Goal: Submit feedback/report problem: Submit feedback/report problem

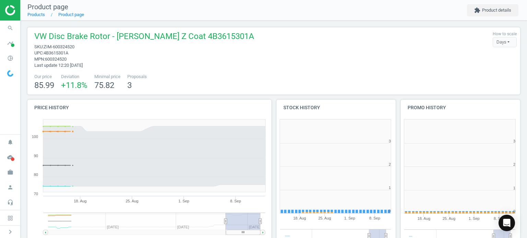
scroll to position [148, 128]
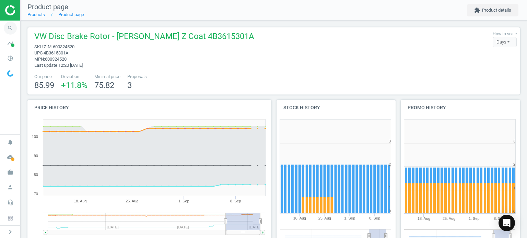
click at [7, 28] on icon "search" at bounding box center [10, 28] width 13 height 13
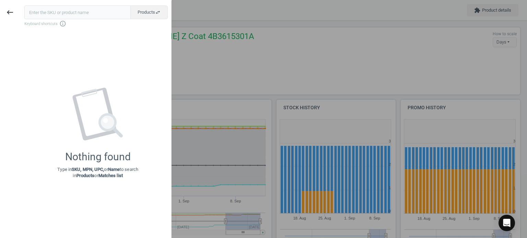
click at [64, 20] on span "Keyboard shortcuts info_outline" at bounding box center [95, 23] width 143 height 7
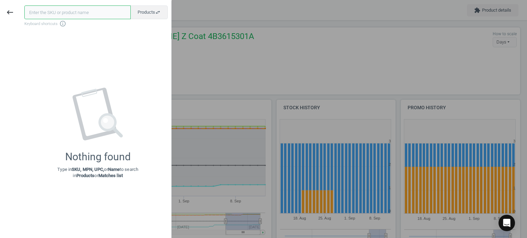
click at [52, 12] on input "text" at bounding box center [77, 12] width 106 height 14
paste input "OES-34106895052"
type input "OES-34106895052"
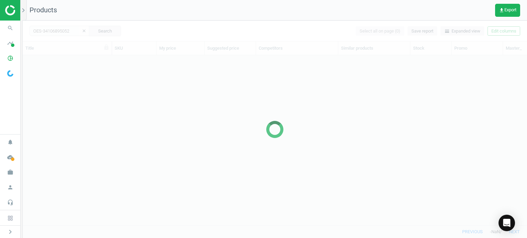
scroll to position [160, 499]
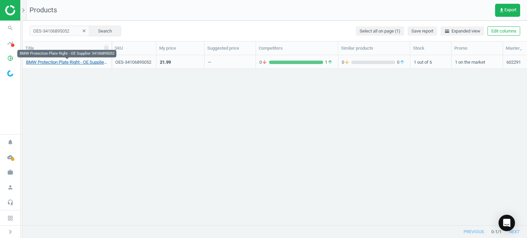
click at [52, 64] on link "BMW Protection Plate Right - OE Supplier 34106895052" at bounding box center [67, 62] width 82 height 6
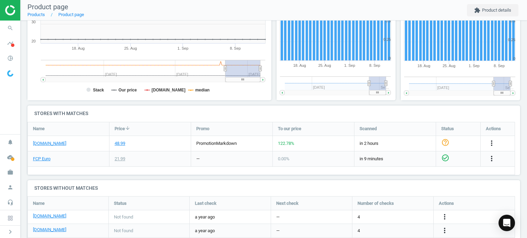
scroll to position [160, 0]
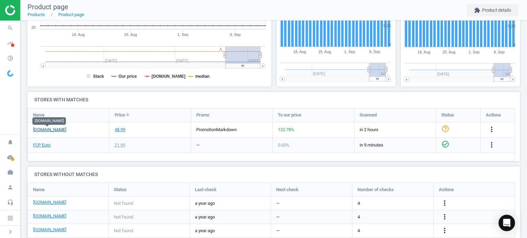
click at [52, 132] on link "[DOMAIN_NAME]" at bounding box center [49, 130] width 33 height 6
click at [43, 147] on link "FCP Euro" at bounding box center [41, 145] width 17 height 6
click at [492, 124] on div "more_vert" at bounding box center [497, 129] width 34 height 15
click at [491, 129] on icon "more_vert" at bounding box center [491, 129] width 8 height 8
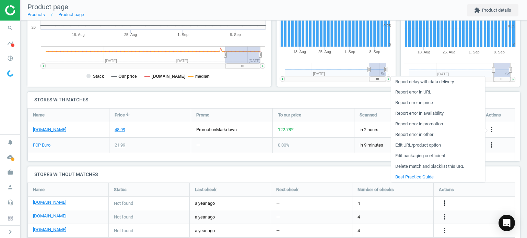
click at [424, 95] on link "Report error in URL" at bounding box center [438, 92] width 94 height 11
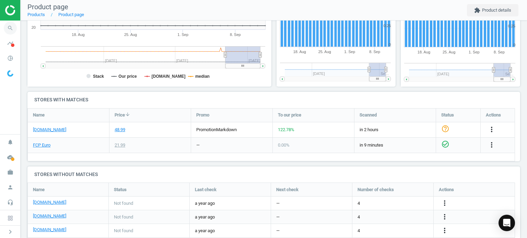
click at [10, 27] on icon "search" at bounding box center [10, 28] width 13 height 13
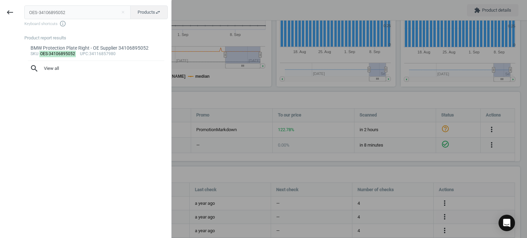
click at [77, 13] on input "OES-34106895052" at bounding box center [77, 12] width 107 height 14
type input "VAG-4G0906093J"
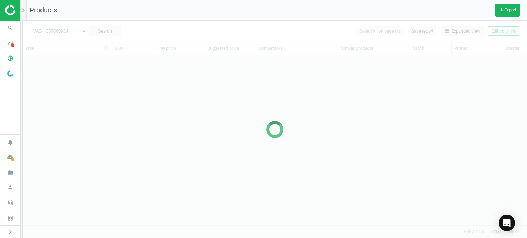
scroll to position [160, 499]
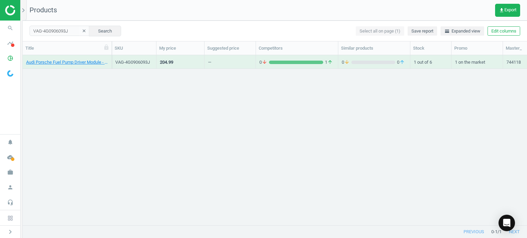
click at [72, 66] on div "Audi Porsche Fuel Pump Driver Module - Genuine Audi 4G0906093J" at bounding box center [67, 63] width 82 height 9
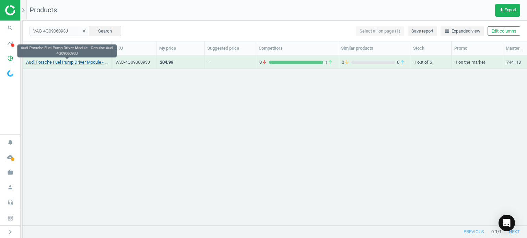
click at [63, 63] on link "Audi Porsche Fuel Pump Driver Module - Genuine Audi 4G0906093J" at bounding box center [67, 62] width 82 height 6
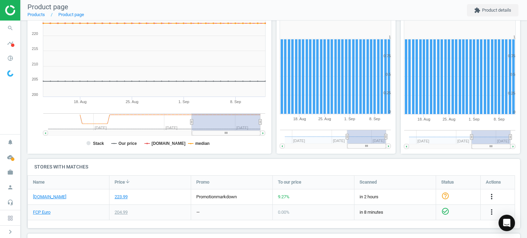
scroll to position [93, 0]
click at [51, 194] on link "[DOMAIN_NAME]" at bounding box center [49, 197] width 33 height 6
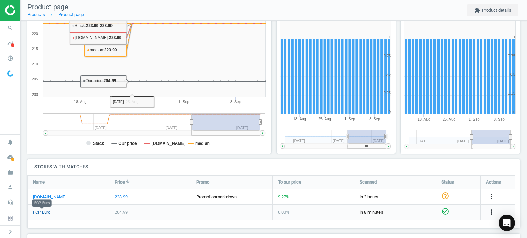
click at [44, 211] on link "FCP Euro" at bounding box center [41, 212] width 17 height 6
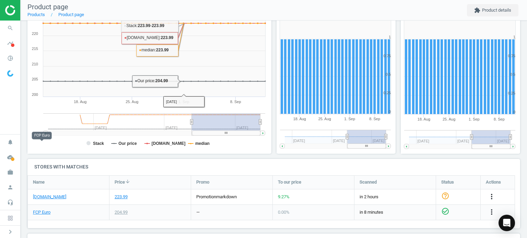
scroll to position [162, 0]
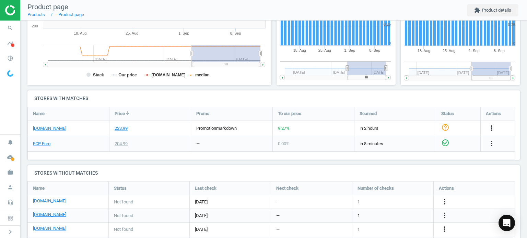
click at [148, 126] on div "223.99" at bounding box center [149, 128] width 81 height 15
click at [8, 23] on icon "search" at bounding box center [10, 28] width 13 height 13
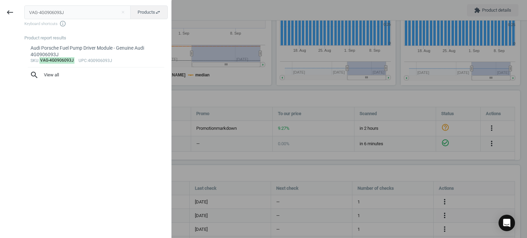
click at [70, 10] on input "VAG-4G0906093J" at bounding box center [77, 12] width 107 height 14
type input "OES-11417810823"
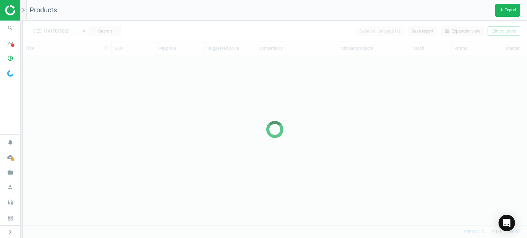
scroll to position [160, 499]
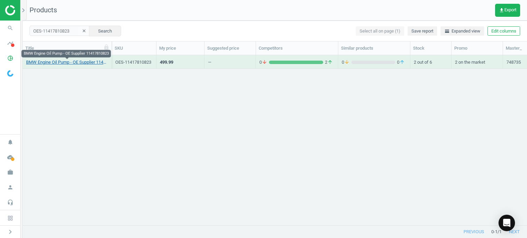
click at [75, 60] on link "BMW Engine Oil Pump - OE Supplier 11417810823" at bounding box center [67, 62] width 82 height 6
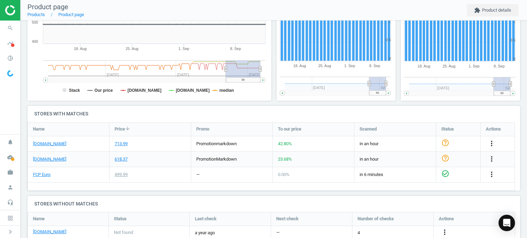
scroll to position [177, 0]
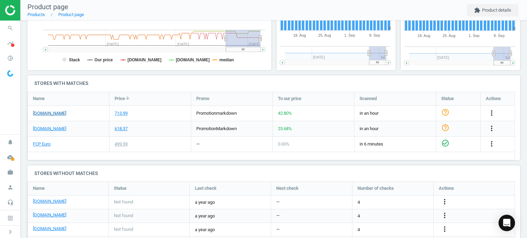
click at [55, 111] on link "[DOMAIN_NAME]" at bounding box center [49, 113] width 33 height 6
click at [41, 144] on link "FCP Euro" at bounding box center [41, 144] width 17 height 6
click at [493, 110] on icon "more_vert" at bounding box center [491, 113] width 8 height 8
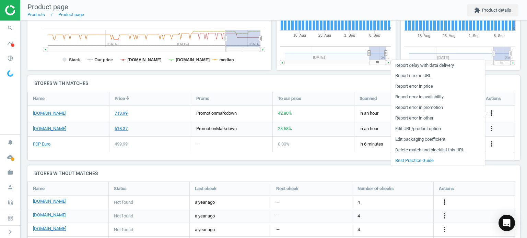
click at [417, 73] on link "Report error in URL" at bounding box center [438, 76] width 94 height 11
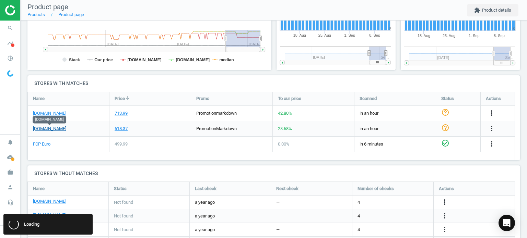
click at [52, 128] on link "[DOMAIN_NAME]" at bounding box center [49, 129] width 33 height 6
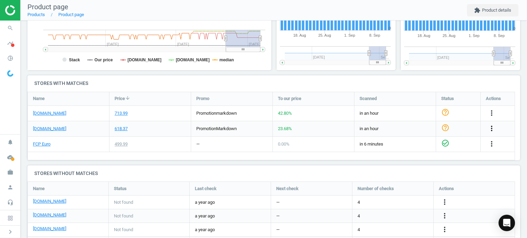
click at [491, 128] on icon "more_vert" at bounding box center [491, 128] width 8 height 8
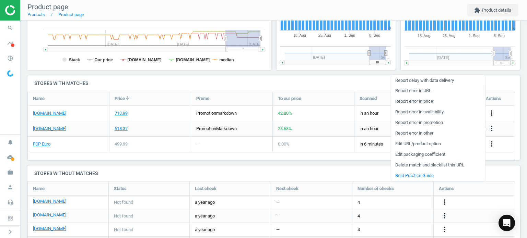
click at [410, 91] on link "Report error in URL" at bounding box center [438, 91] width 94 height 11
